Goal: Information Seeking & Learning: Learn about a topic

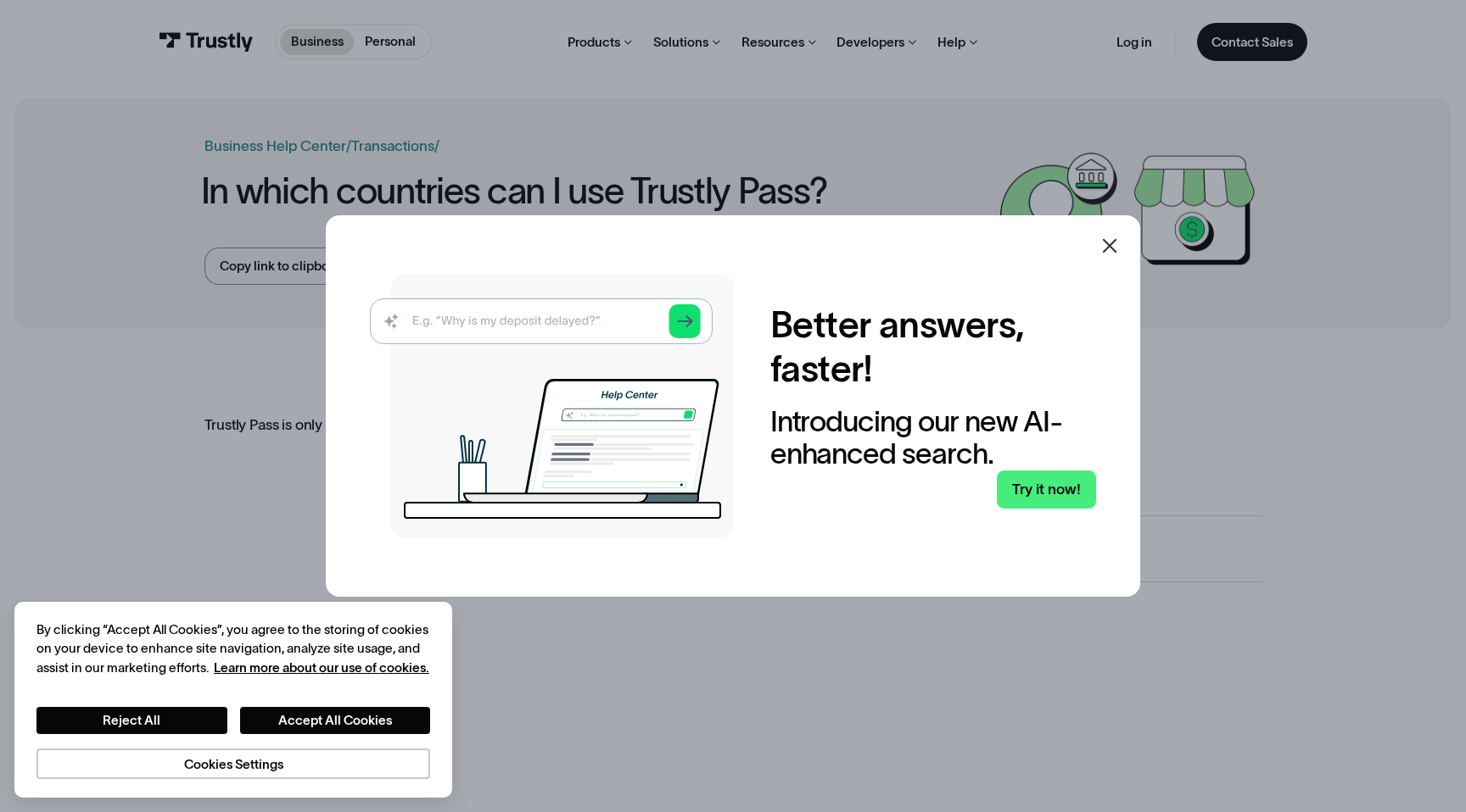
click at [1101, 250] on icon at bounding box center [1109, 245] width 20 height 20
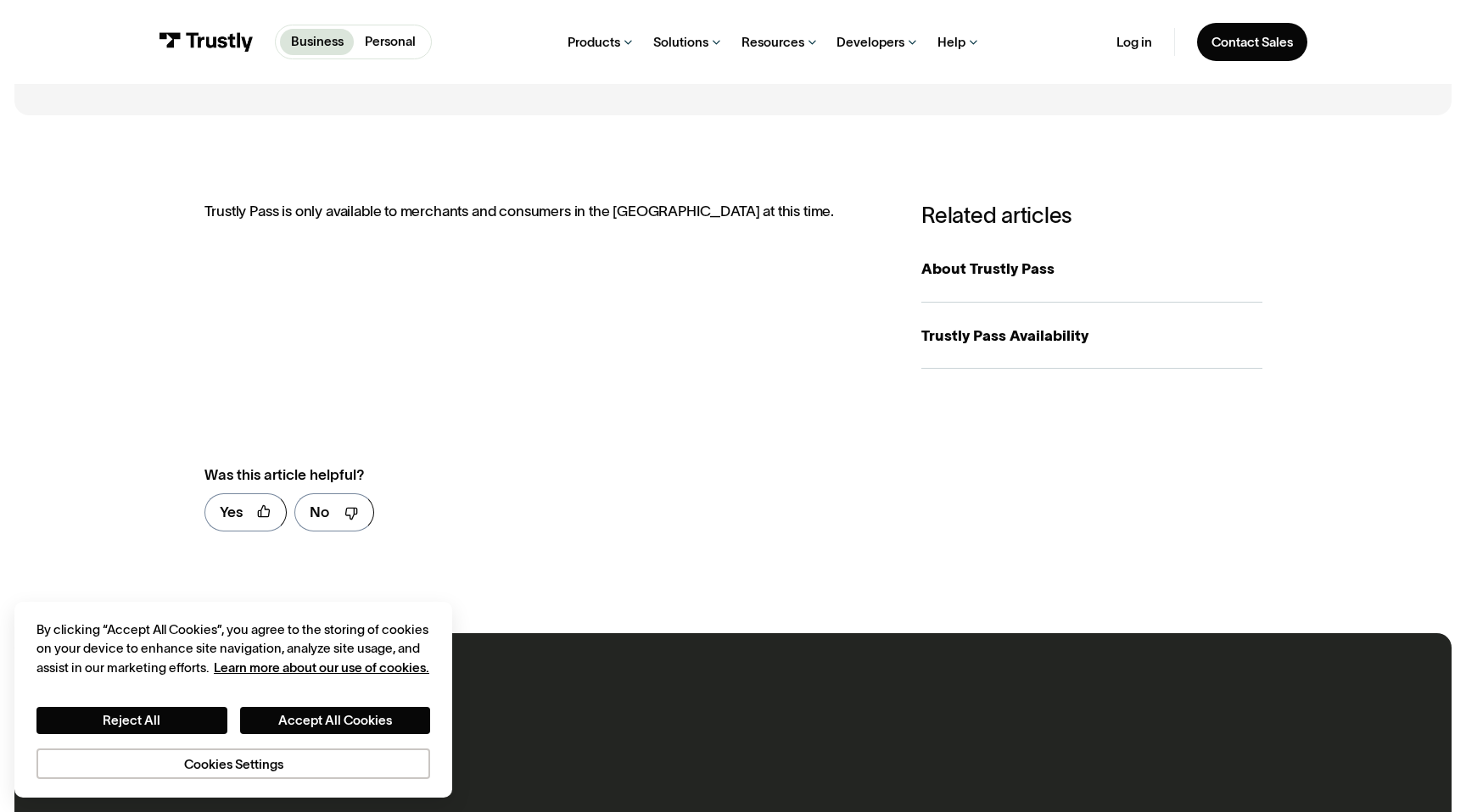
scroll to position [247, 0]
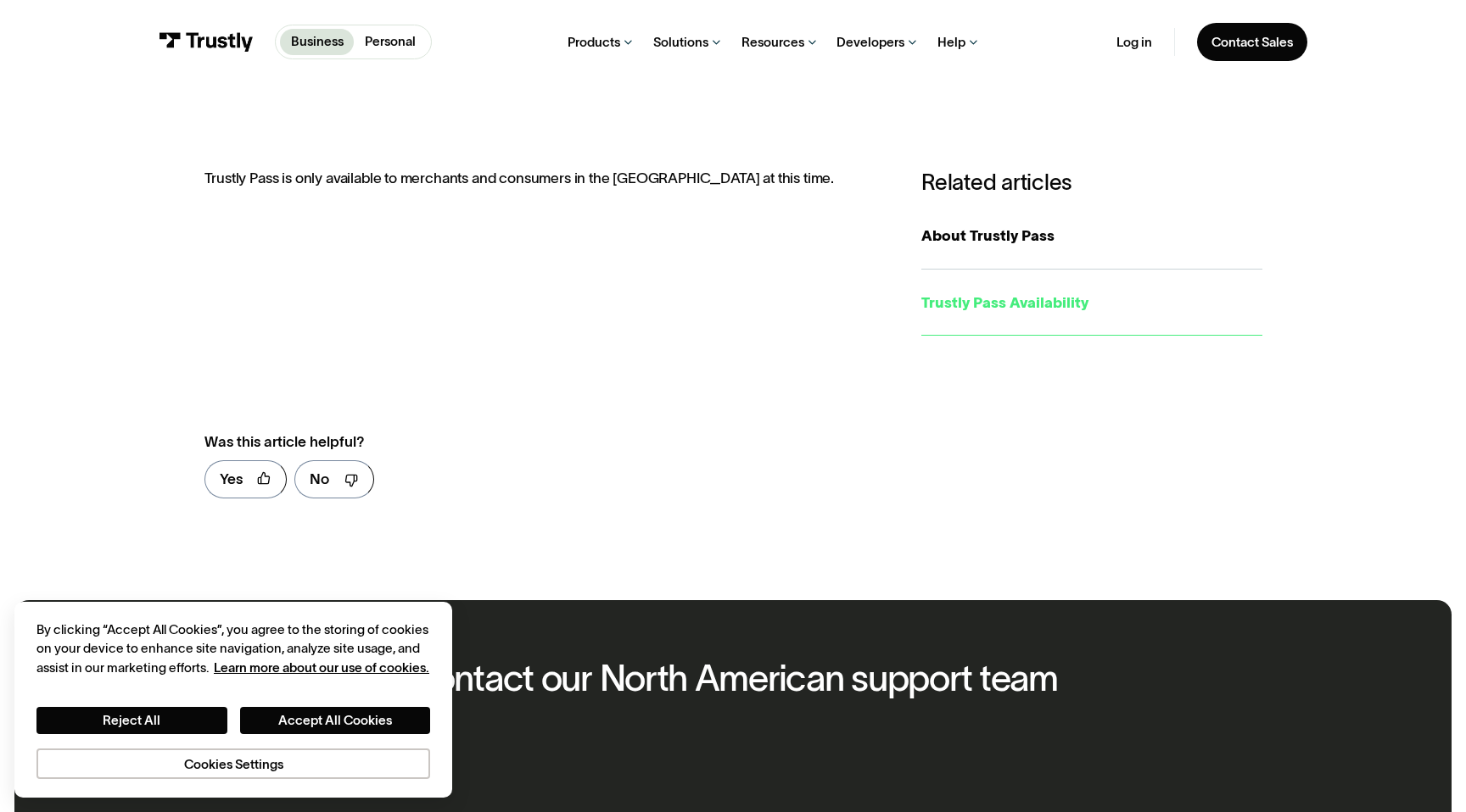
click at [972, 302] on div "Trustly Pass Availability" at bounding box center [1091, 302] width 340 height 22
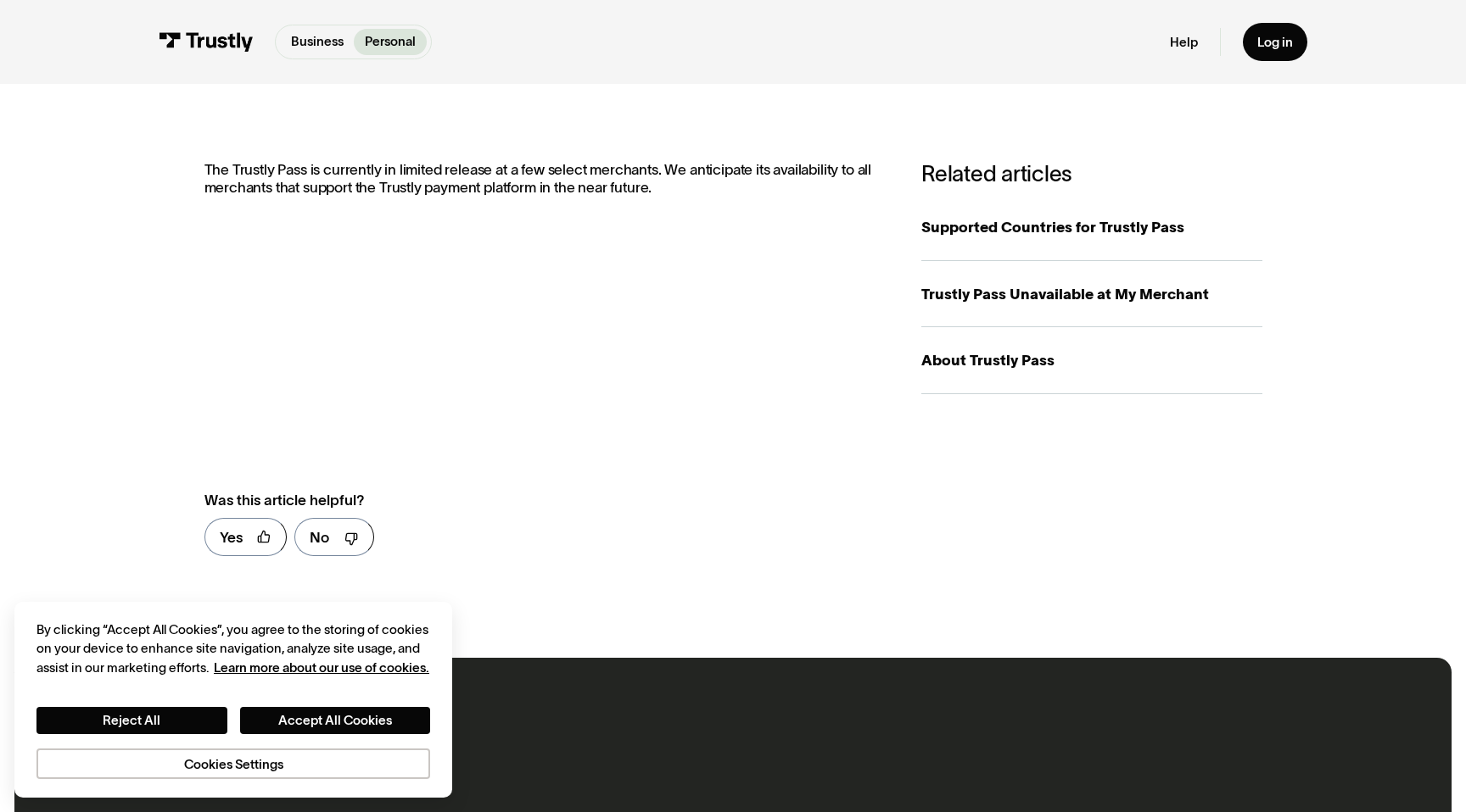
scroll to position [256, 0]
click at [964, 221] on div "Supported Countries for Trustly Pass" at bounding box center [1091, 226] width 340 height 22
